Goal: Transaction & Acquisition: Purchase product/service

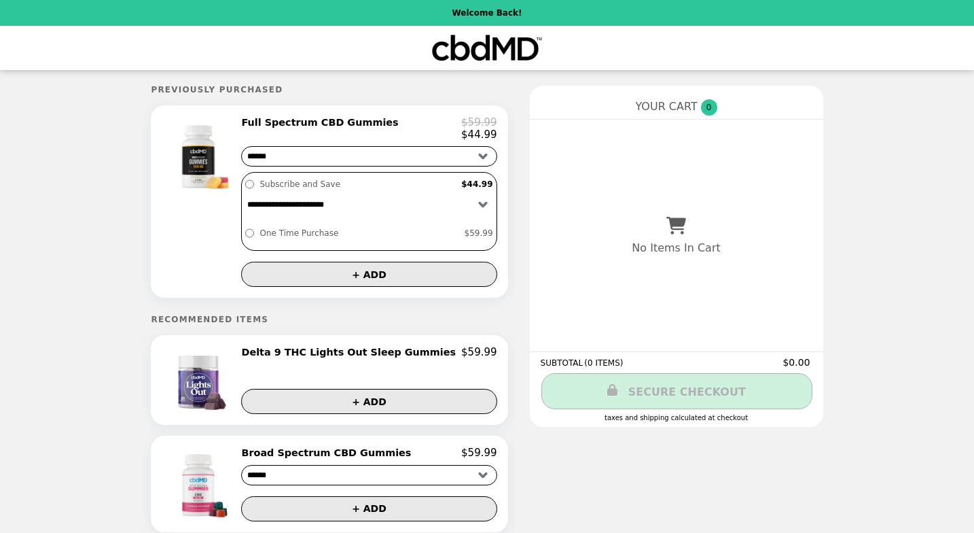
click at [755, 120] on div "YOUR CART 0 No Items In Cart Recommended Items Delta 9 THC Lights Out Sleep Gum…" at bounding box center [676, 219] width 293 height 266
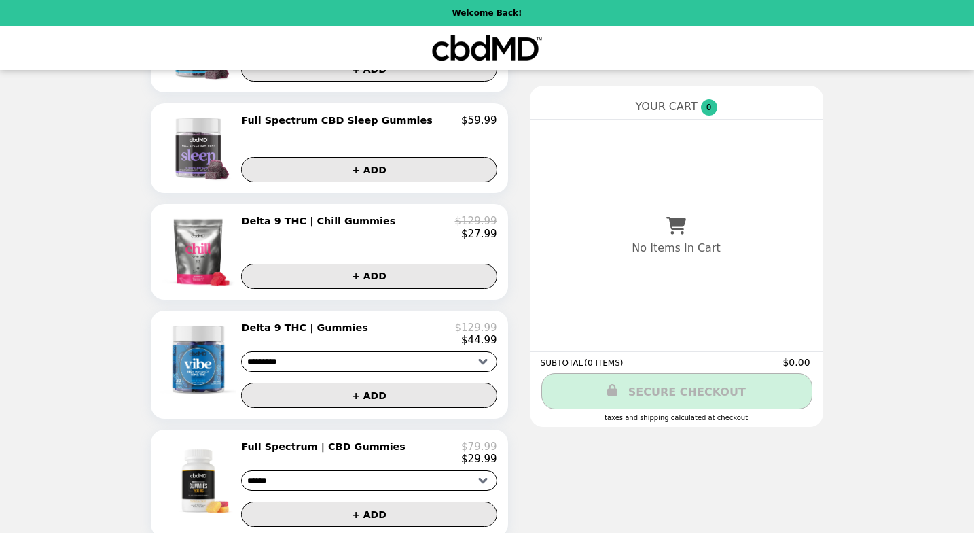
scroll to position [867, 0]
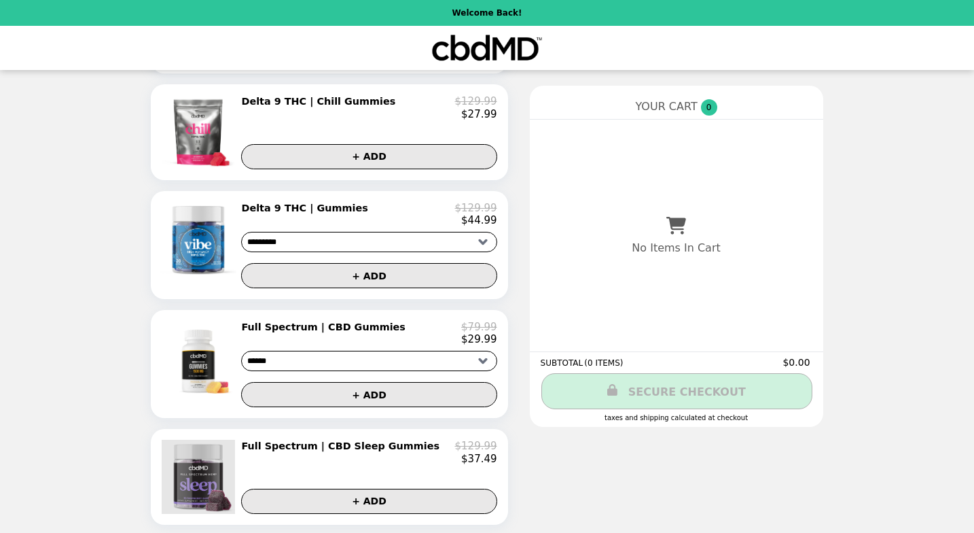
click at [238, 459] on img at bounding box center [200, 476] width 77 height 73
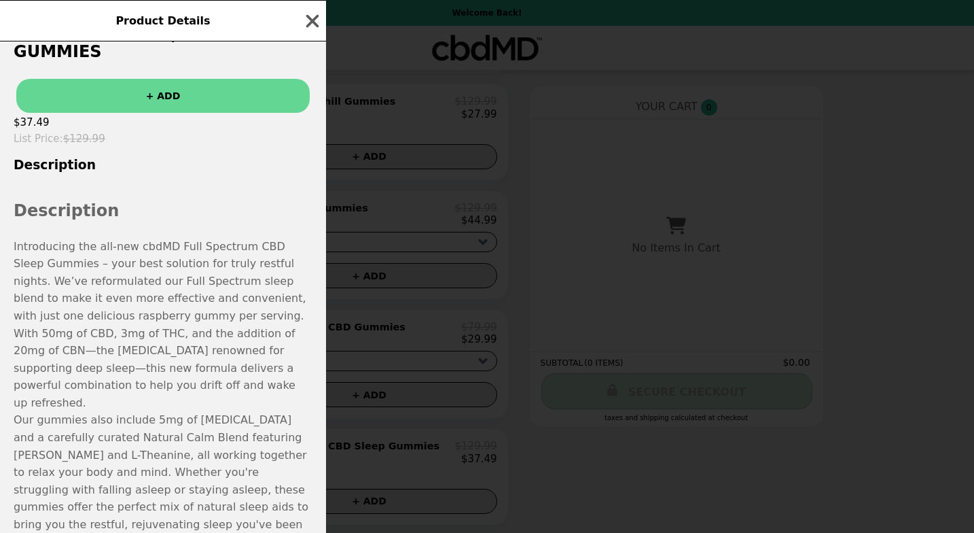
scroll to position [258, 0]
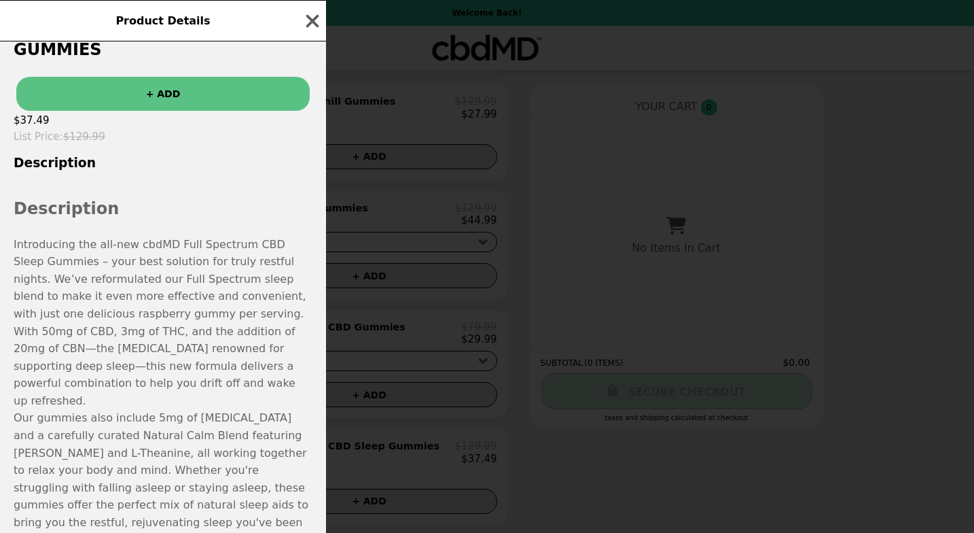
click at [145, 77] on button "+ ADD" at bounding box center [162, 94] width 293 height 34
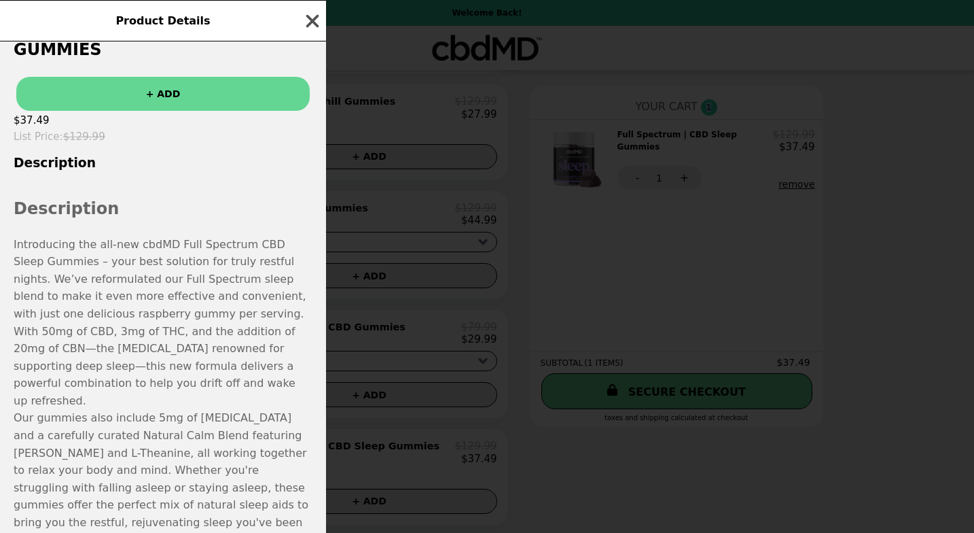
click at [308, 22] on icon "button" at bounding box center [312, 21] width 20 height 20
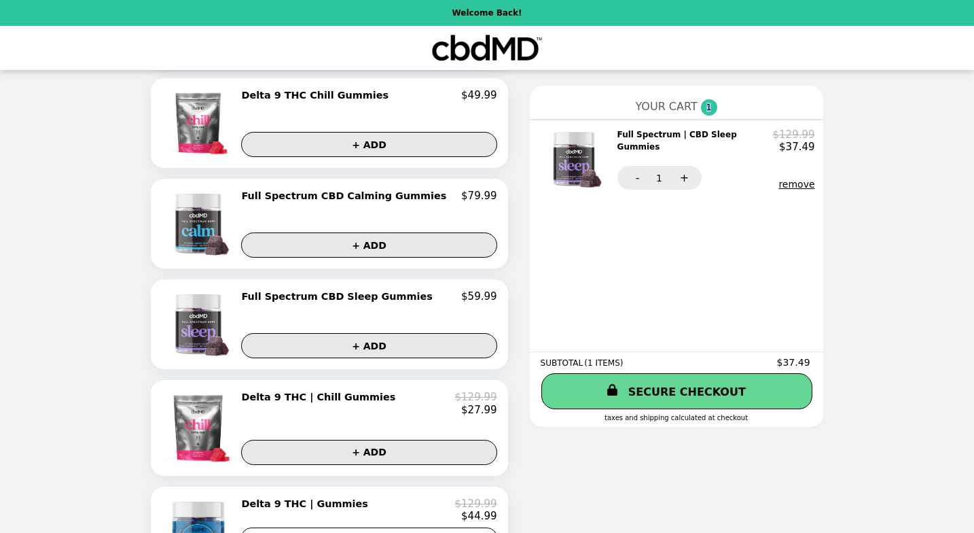
scroll to position [564, 0]
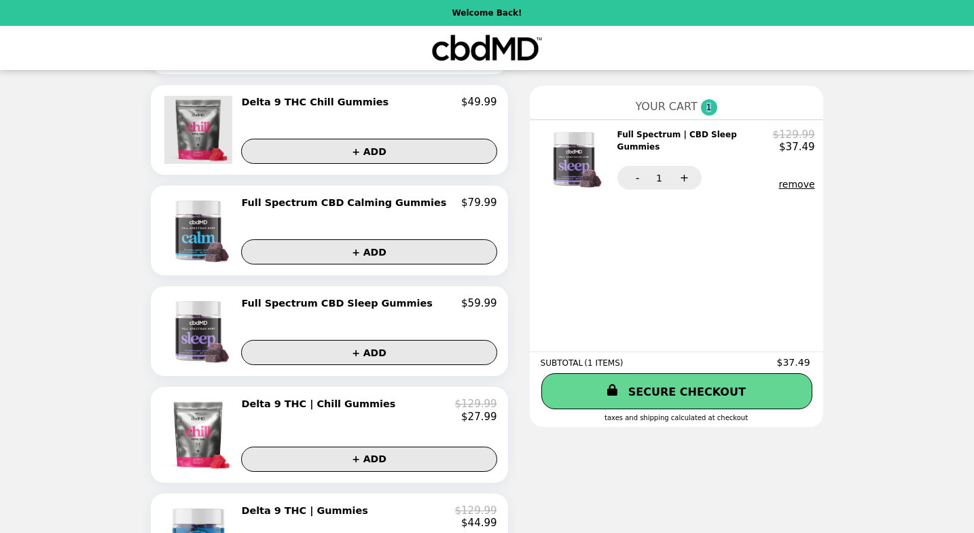
click at [207, 137] on img at bounding box center [199, 130] width 71 height 68
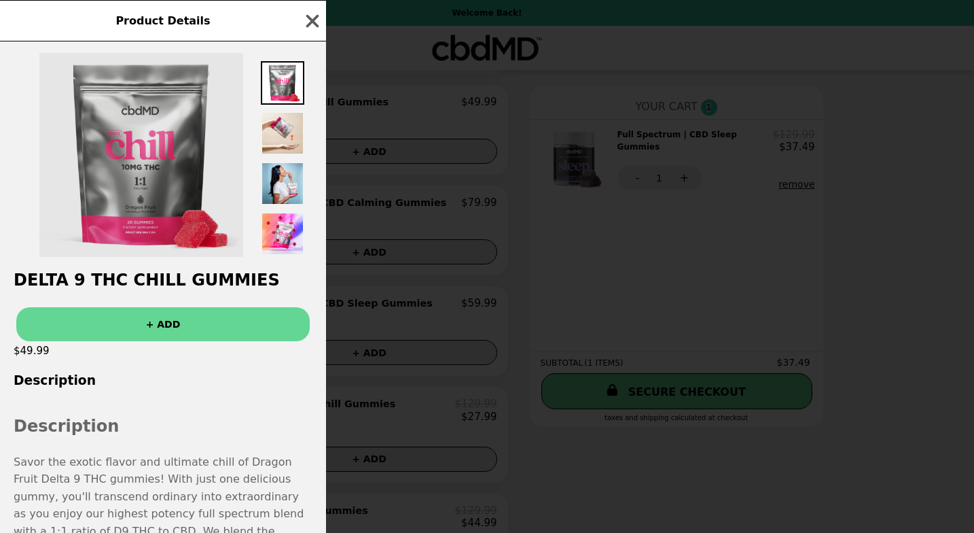
scroll to position [5, 0]
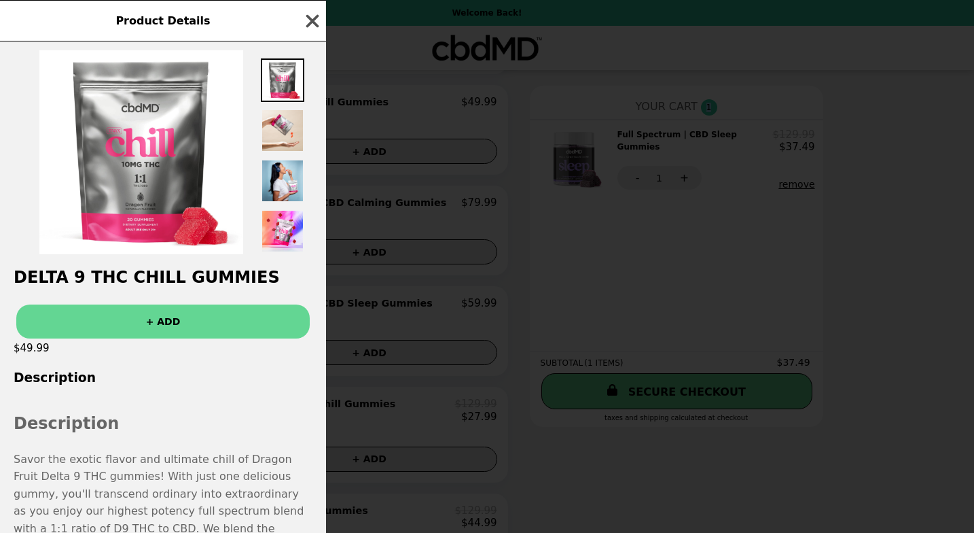
click at [307, 20] on icon "button" at bounding box center [312, 21] width 20 height 20
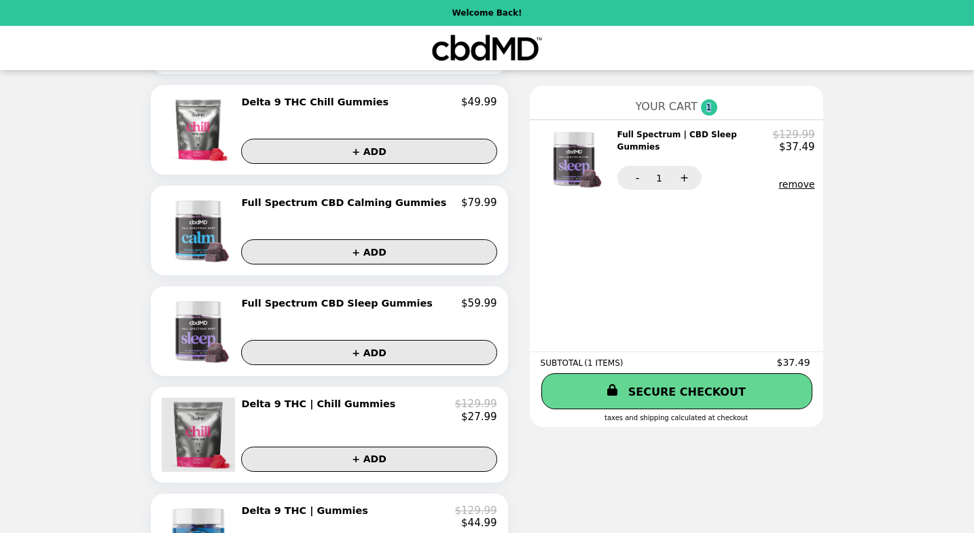
click at [228, 440] on img at bounding box center [200, 433] width 77 height 73
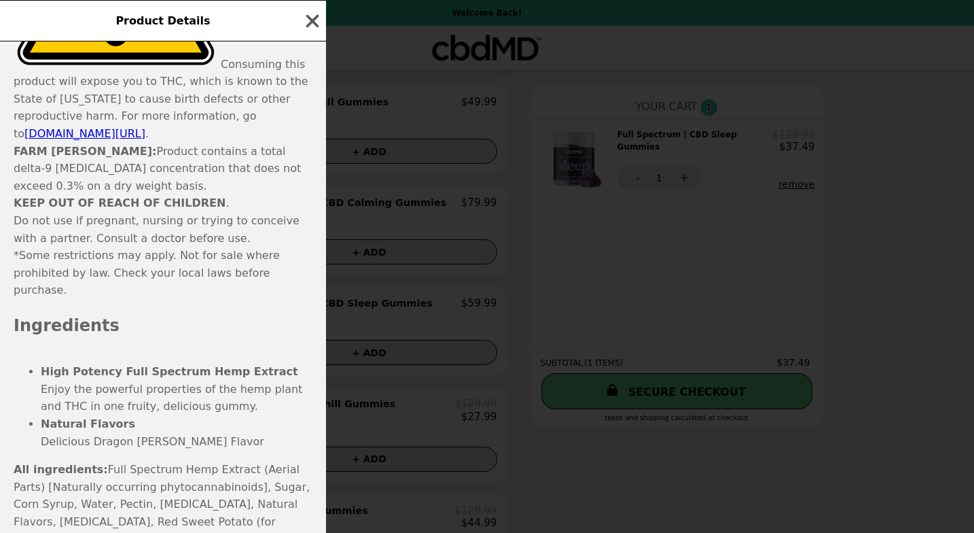
scroll to position [0, 0]
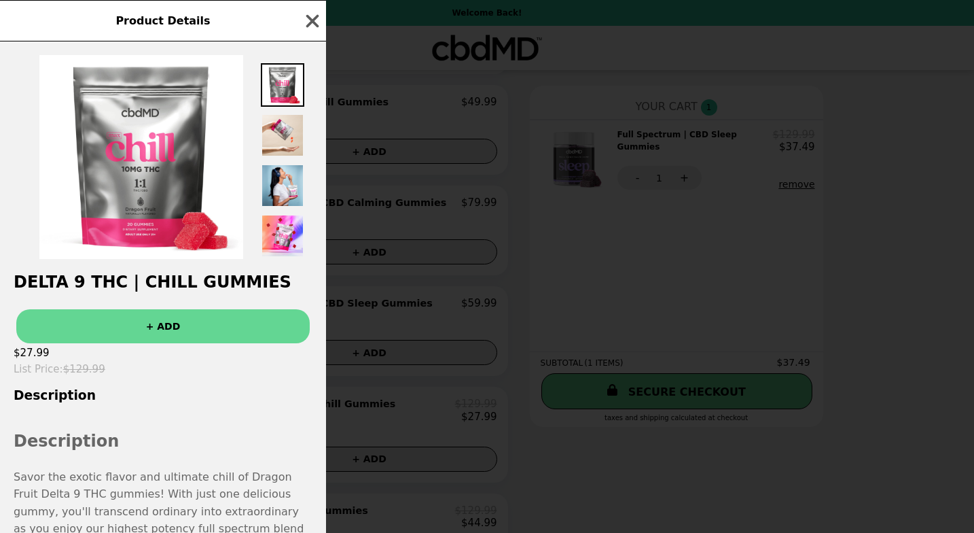
click at [535, 445] on div "Product Details Delta 9 THC | Chill Gummies + ADD $27.99 List Price : $129.99 D…" at bounding box center [487, 266] width 974 height 533
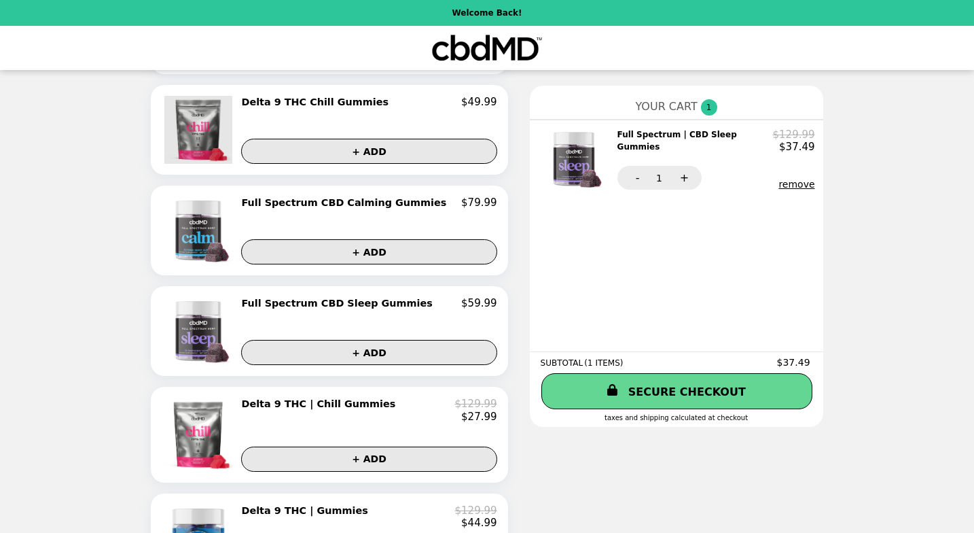
click at [236, 158] on img at bounding box center [199, 130] width 71 height 68
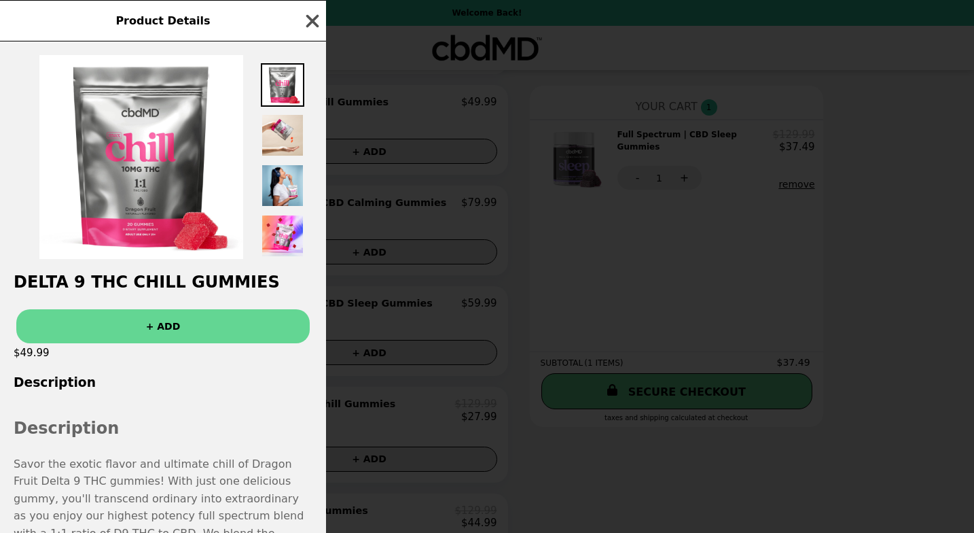
click at [308, 28] on icon "button" at bounding box center [312, 21] width 20 height 20
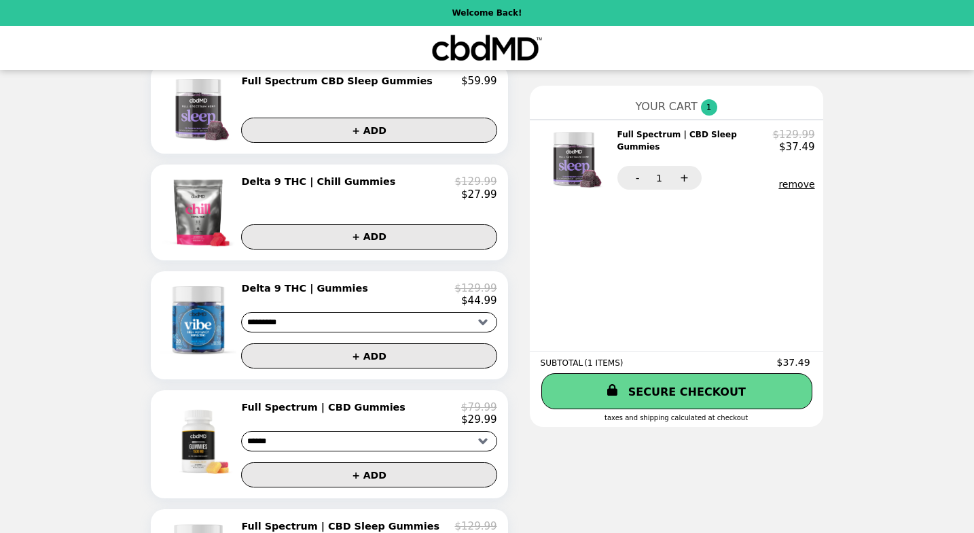
scroll to position [788, 0]
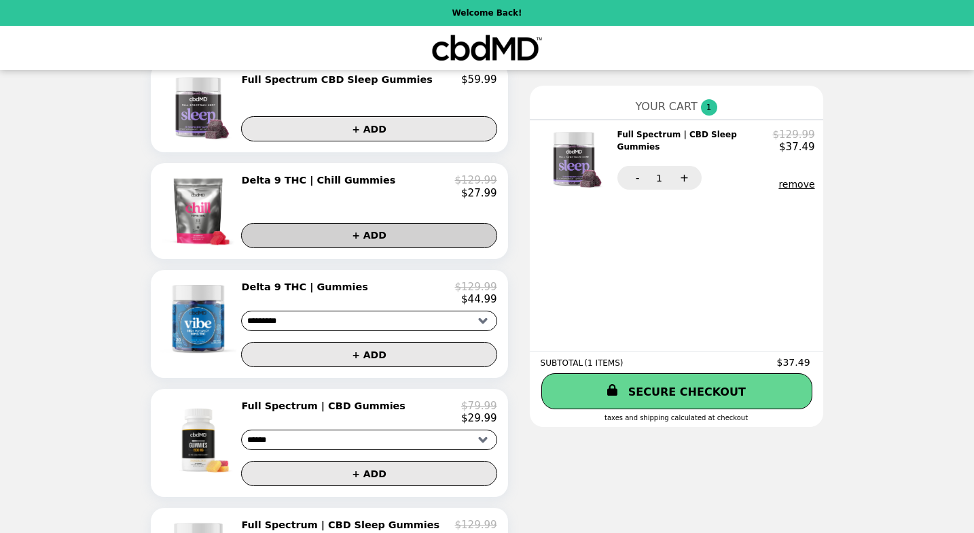
click at [396, 243] on button "+ ADD" at bounding box center [368, 235] width 255 height 25
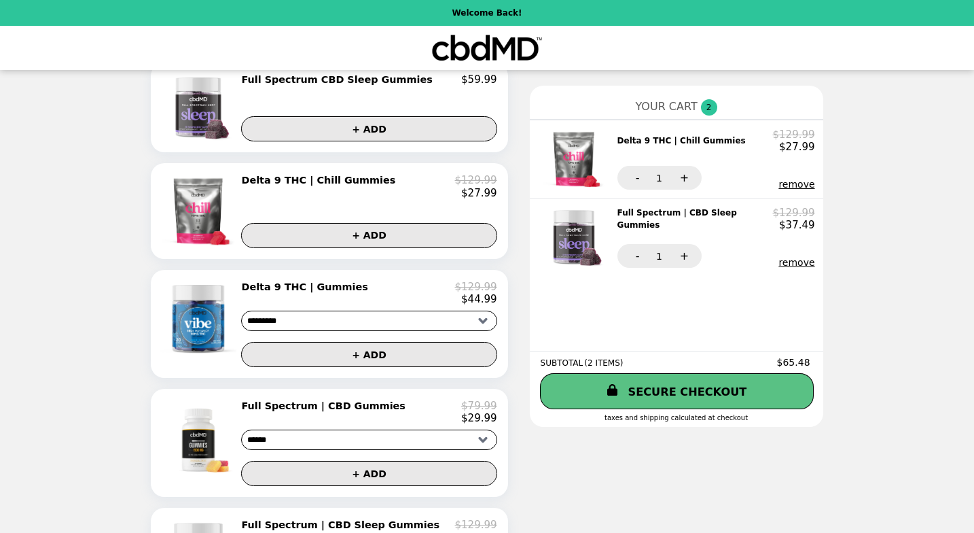
click at [716, 396] on link "SECURE CHECKOUT" at bounding box center [677, 391] width 274 height 36
